Goal: Task Accomplishment & Management: Complete application form

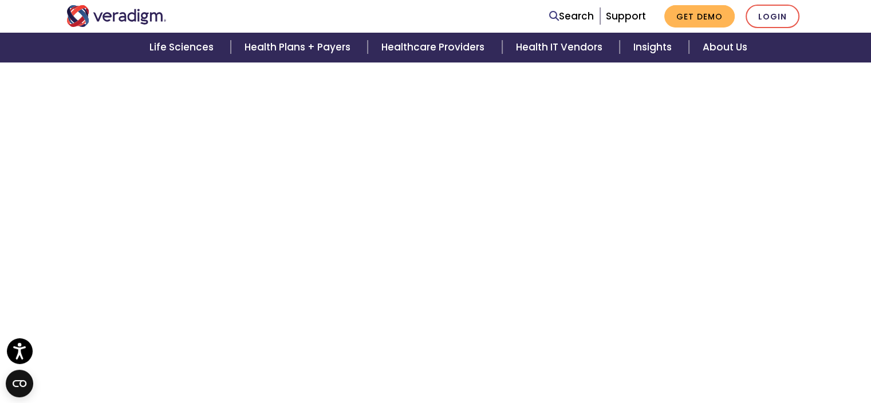
scroll to position [296, 0]
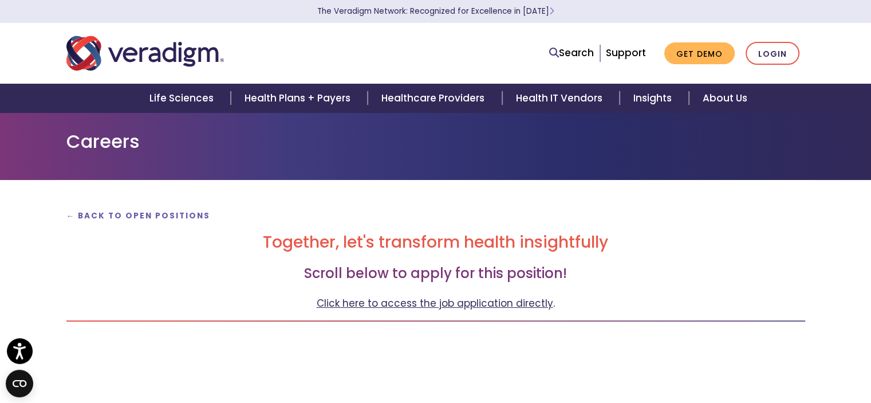
click at [434, 303] on link "Click here to access the job application directly" at bounding box center [435, 303] width 237 height 14
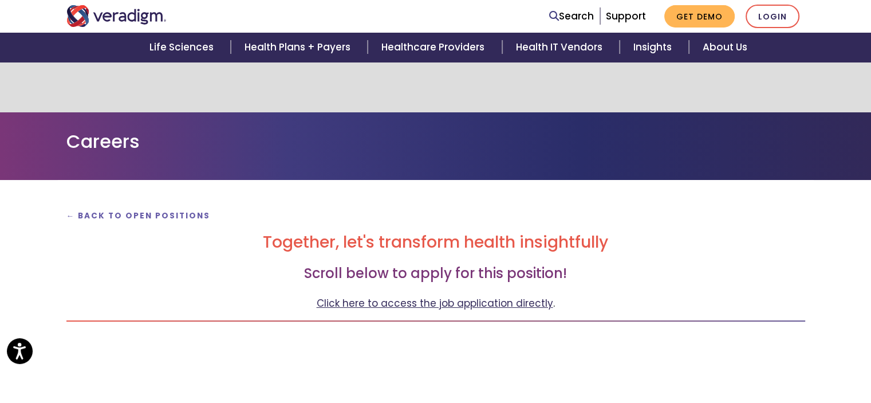
scroll to position [296, 0]
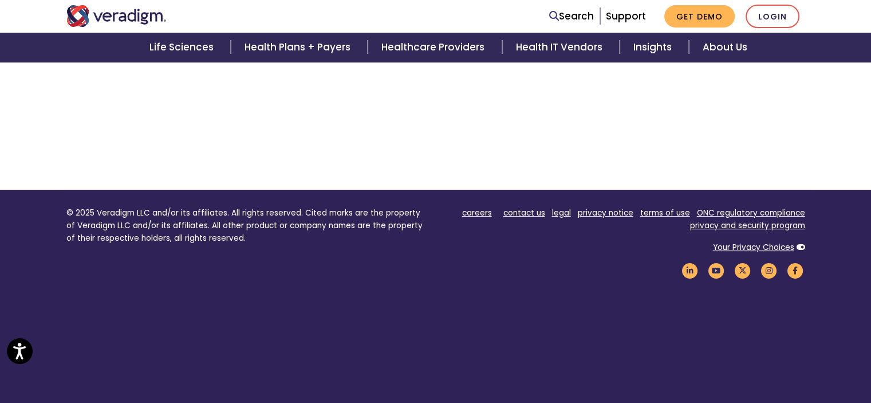
click at [362, 304] on footer "© 2025 Veradigm LLC and/or its affiliates. All rights reserved. Cited marks are…" at bounding box center [435, 310] width 871 height 241
